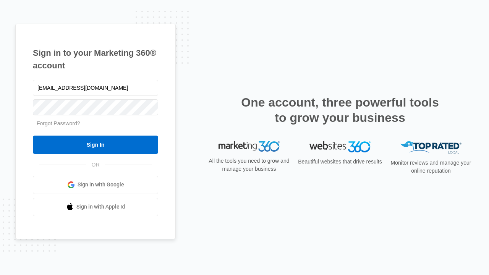
type input "dankie614@gmail.com"
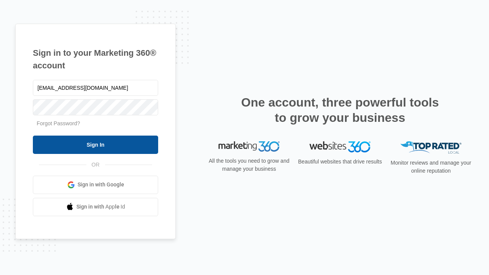
click at [96, 144] on input "Sign In" at bounding box center [95, 145] width 125 height 18
